Goal: Task Accomplishment & Management: Manage account settings

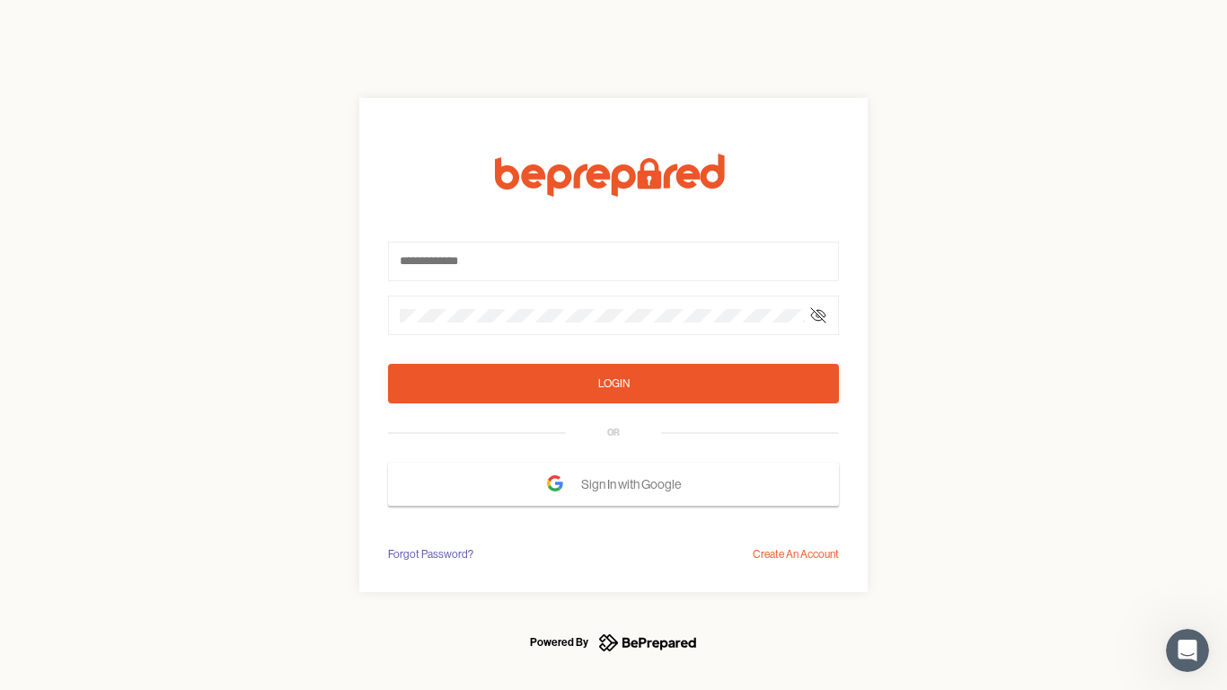
click at [613, 345] on form "Login OR Sign In with Google" at bounding box center [613, 330] width 451 height 352
click at [818, 315] on icon at bounding box center [818, 315] width 14 height 14
click at [613, 383] on div "Login" at bounding box center [613, 383] width 31 height 18
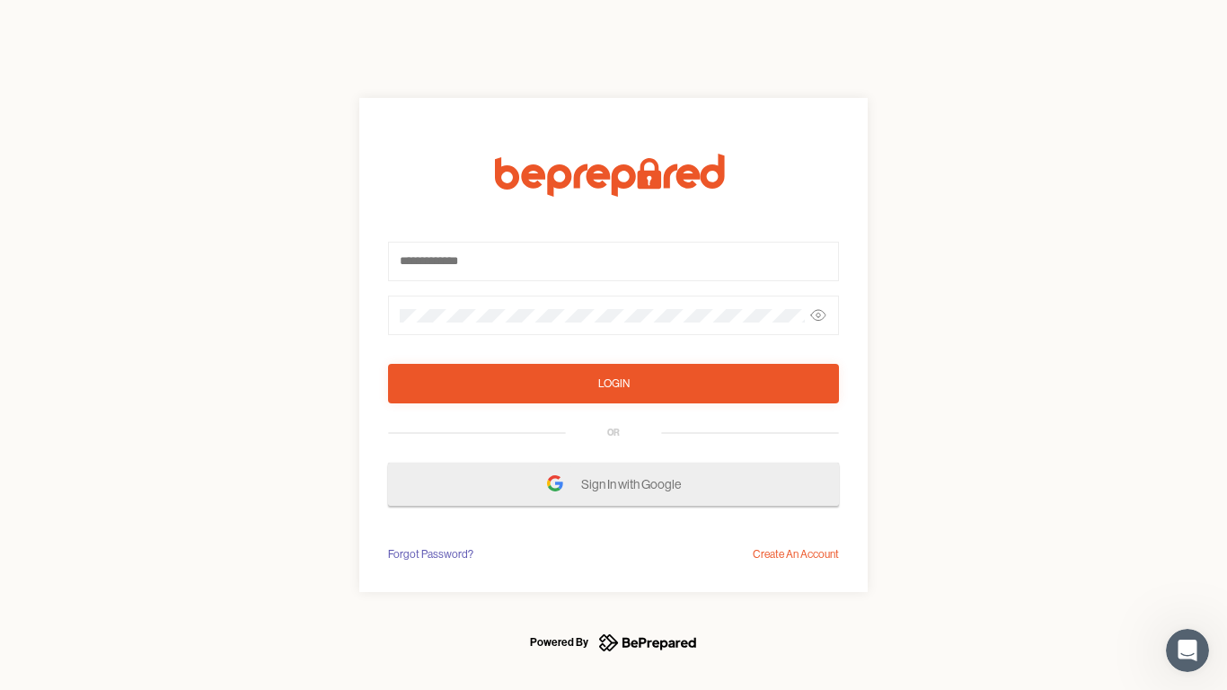
click at [613, 484] on span "Sign In with Google" at bounding box center [635, 484] width 109 height 32
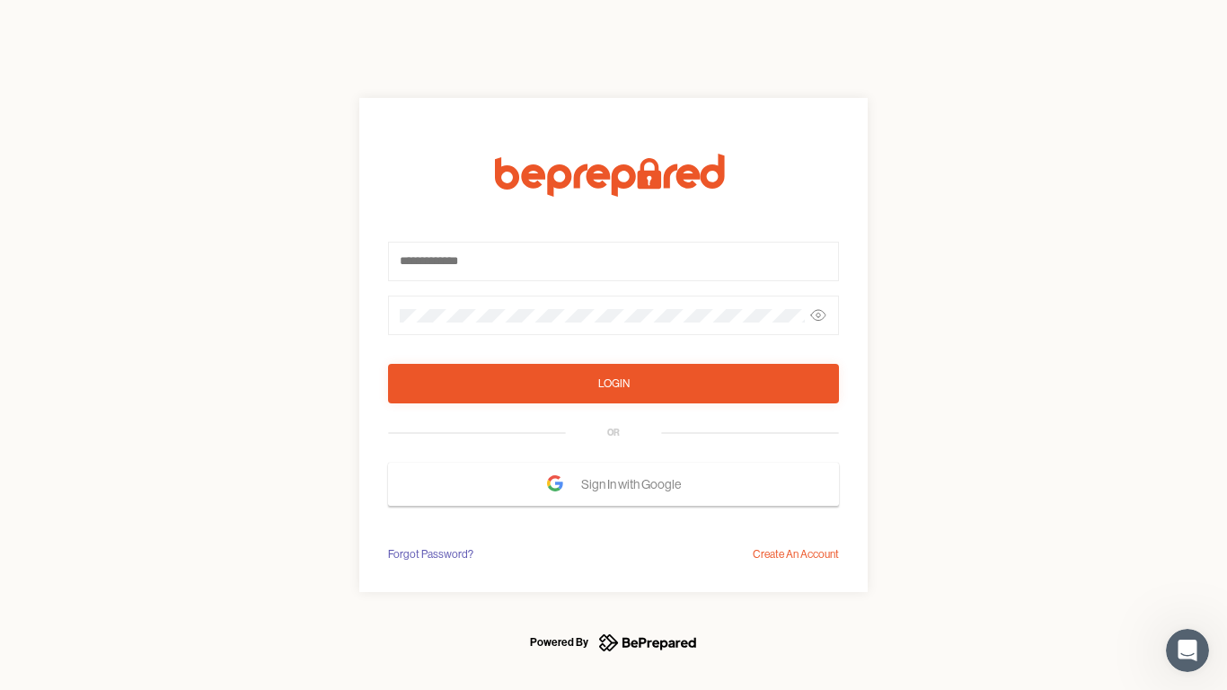
click at [429, 554] on div "Forgot Password?" at bounding box center [430, 554] width 85 height 18
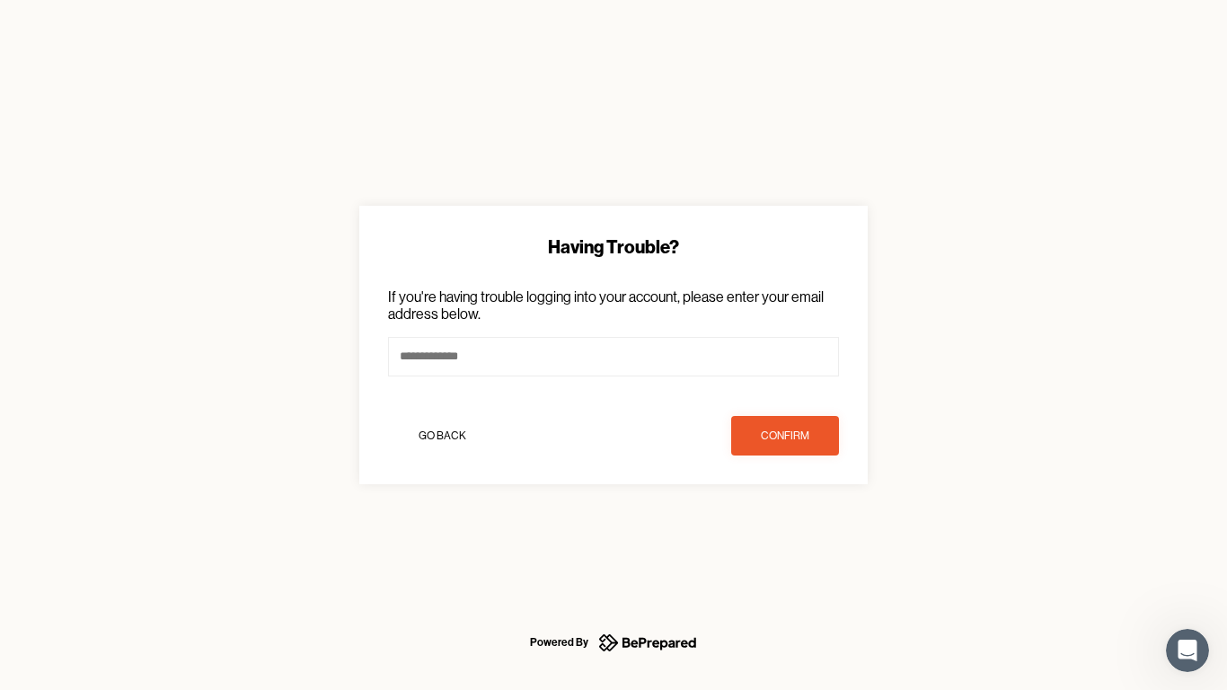
click at [796, 554] on div "Having Trouble? If you're having trouble logging into your account, please ente…" at bounding box center [613, 345] width 1227 height 690
click at [1187, 650] on icon "Open Intercom Messenger" at bounding box center [1188, 651] width 30 height 30
